Goal: Find contact information: Obtain details needed to contact an individual or organization

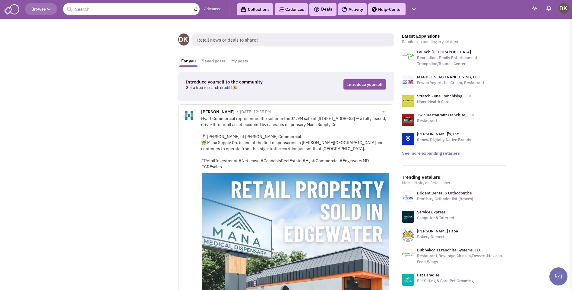
click at [121, 10] on input "text" at bounding box center [131, 9] width 137 height 12
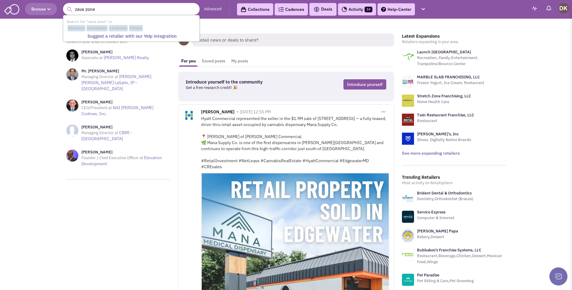
type input "zava zone"
click at [65, 5] on button "submit" at bounding box center [69, 9] width 9 height 9
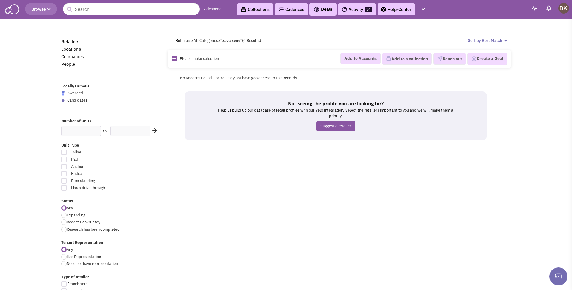
click at [329, 128] on link "Suggest a retailer" at bounding box center [335, 126] width 39 height 10
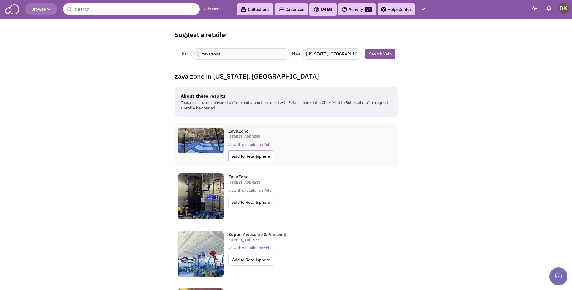
click at [247, 157] on span "Add to Retailsphere" at bounding box center [251, 155] width 46 height 11
click at [252, 204] on span "Add to Retailsphere" at bounding box center [251, 201] width 46 height 11
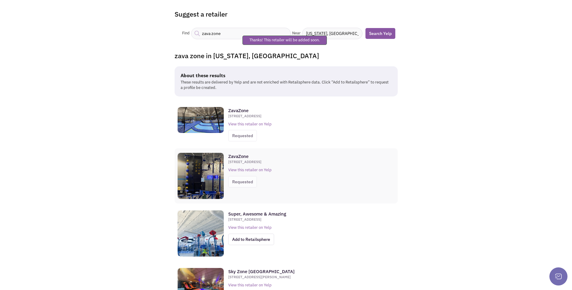
scroll to position [60, 0]
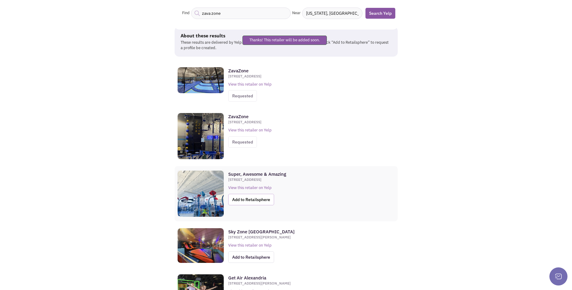
click at [253, 199] on span "Add to Retailsphere" at bounding box center [251, 199] width 46 height 11
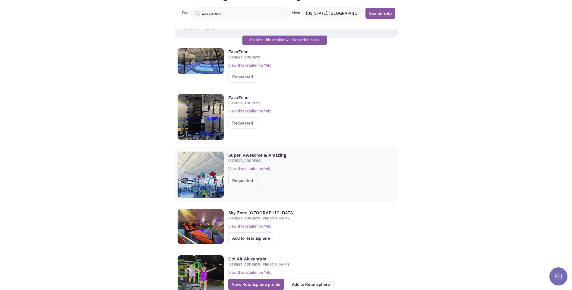
scroll to position [90, 0]
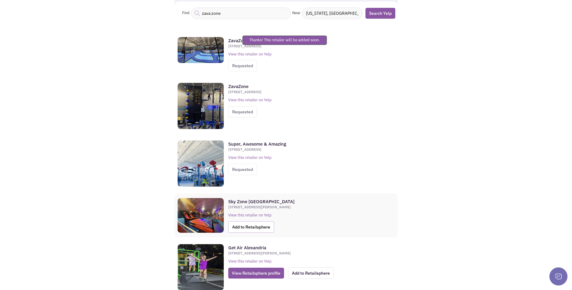
click at [252, 225] on span "Add to Retailsphere" at bounding box center [251, 226] width 46 height 11
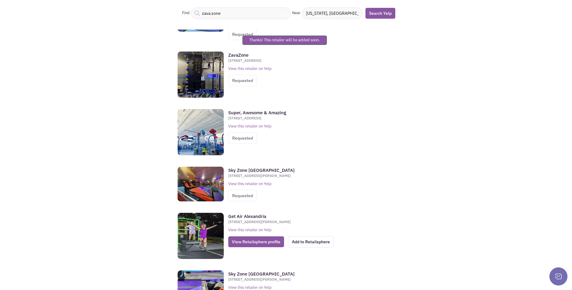
scroll to position [151, 0]
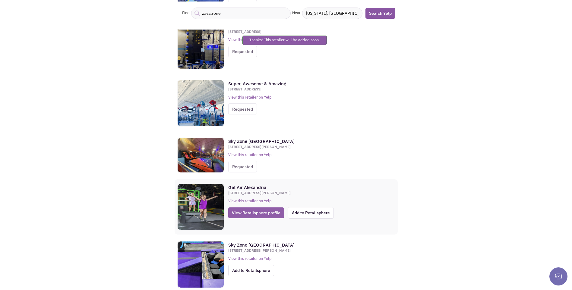
click at [255, 216] on span "View Retailsphere profile" at bounding box center [256, 212] width 56 height 11
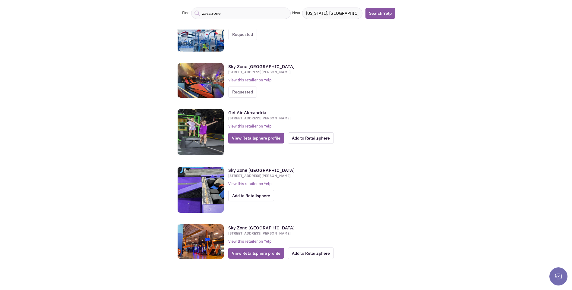
scroll to position [226, 0]
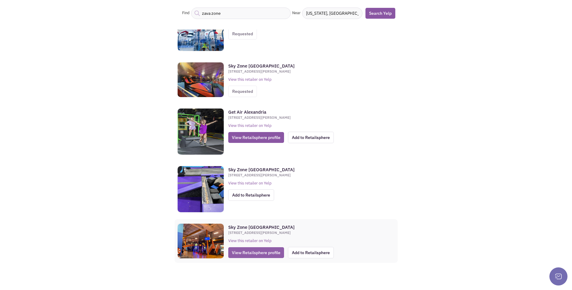
click at [260, 256] on span "View Retailsphere profile" at bounding box center [256, 252] width 56 height 11
click at [251, 254] on span "View Retailsphere profile" at bounding box center [256, 252] width 56 height 11
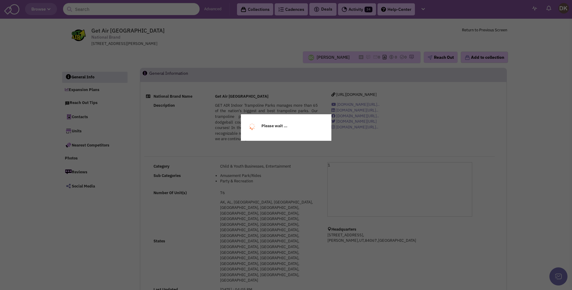
select select
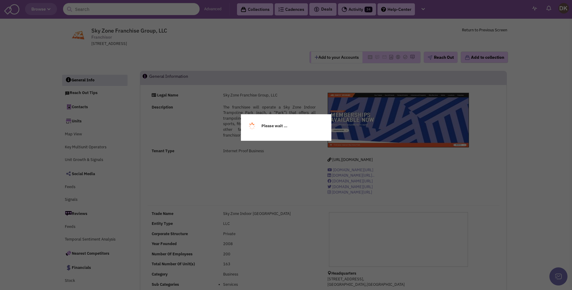
select select
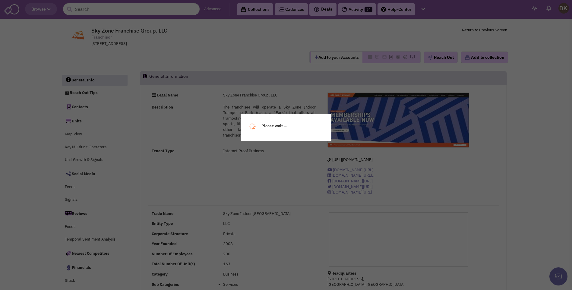
select select
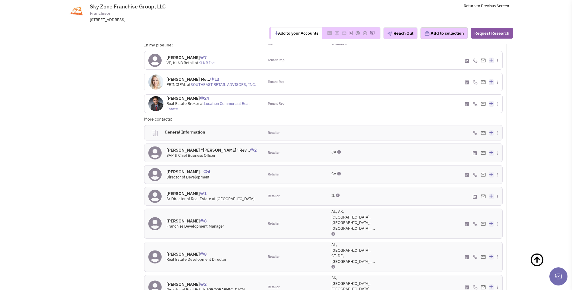
scroll to position [483, 0]
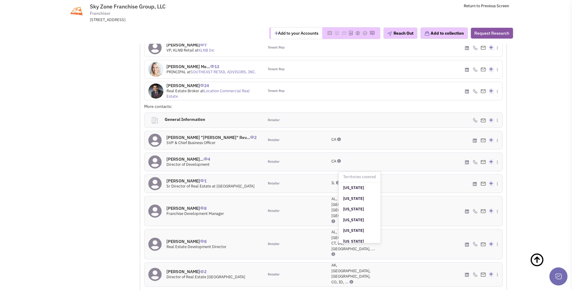
click at [334, 219] on icon at bounding box center [333, 221] width 4 height 4
click at [158, 206] on icon at bounding box center [154, 211] width 13 height 14
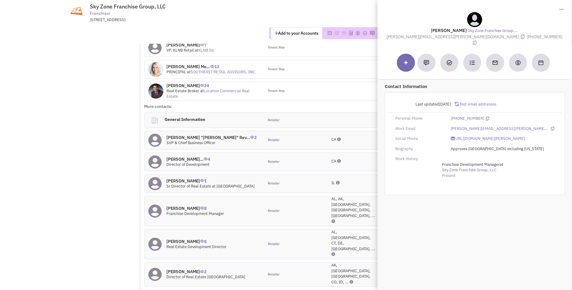
drag, startPoint x: 435, startPoint y: 28, endPoint x: 532, endPoint y: 39, distance: 98.0
click at [532, 39] on div "Amanda Ellis Sky Zone Franchise Group,... amanda.ellis@circustrix.com (706) 761…" at bounding box center [474, 29] width 188 height 34
copy div "Amanda Ellis Sky Zone Franchise Group,... amanda.ellis@circustrix.com (706) 761…"
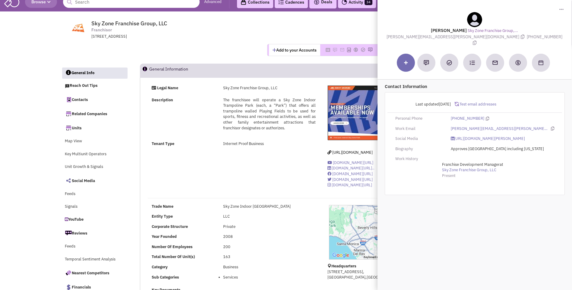
scroll to position [0, 0]
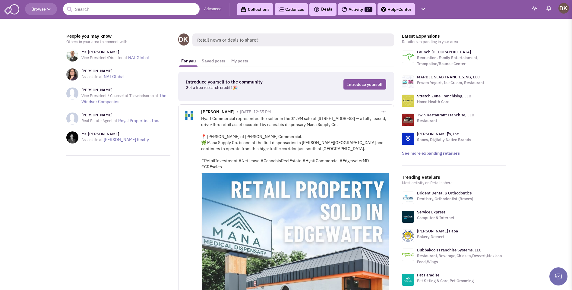
click at [144, 11] on input "text" at bounding box center [131, 9] width 137 height 12
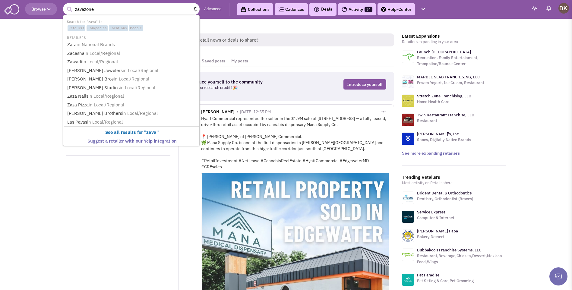
type input "zavazone"
click at [65, 5] on button "submit" at bounding box center [69, 9] width 9 height 9
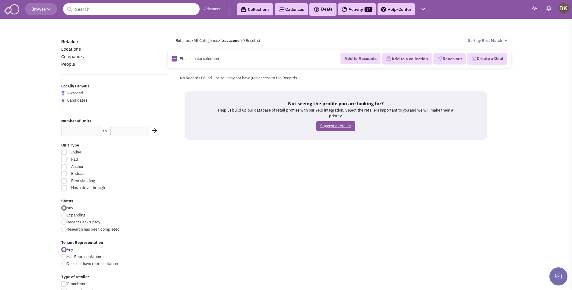
click at [325, 129] on link "Suggest a retailer" at bounding box center [335, 126] width 39 height 10
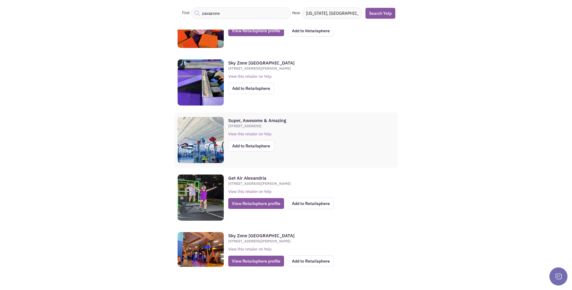
scroll to position [491, 0]
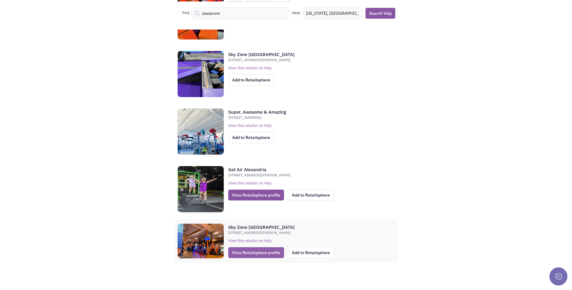
click at [258, 253] on span "View Retailsphere profile" at bounding box center [256, 252] width 56 height 11
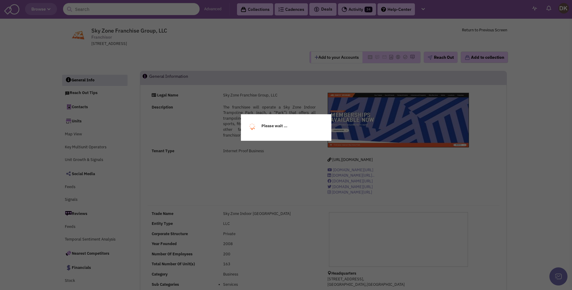
select select
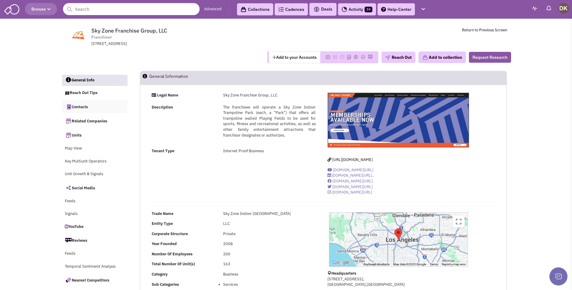
click at [80, 105] on link "Contacts" at bounding box center [95, 106] width 66 height 13
